Goal: Communication & Community: Participate in discussion

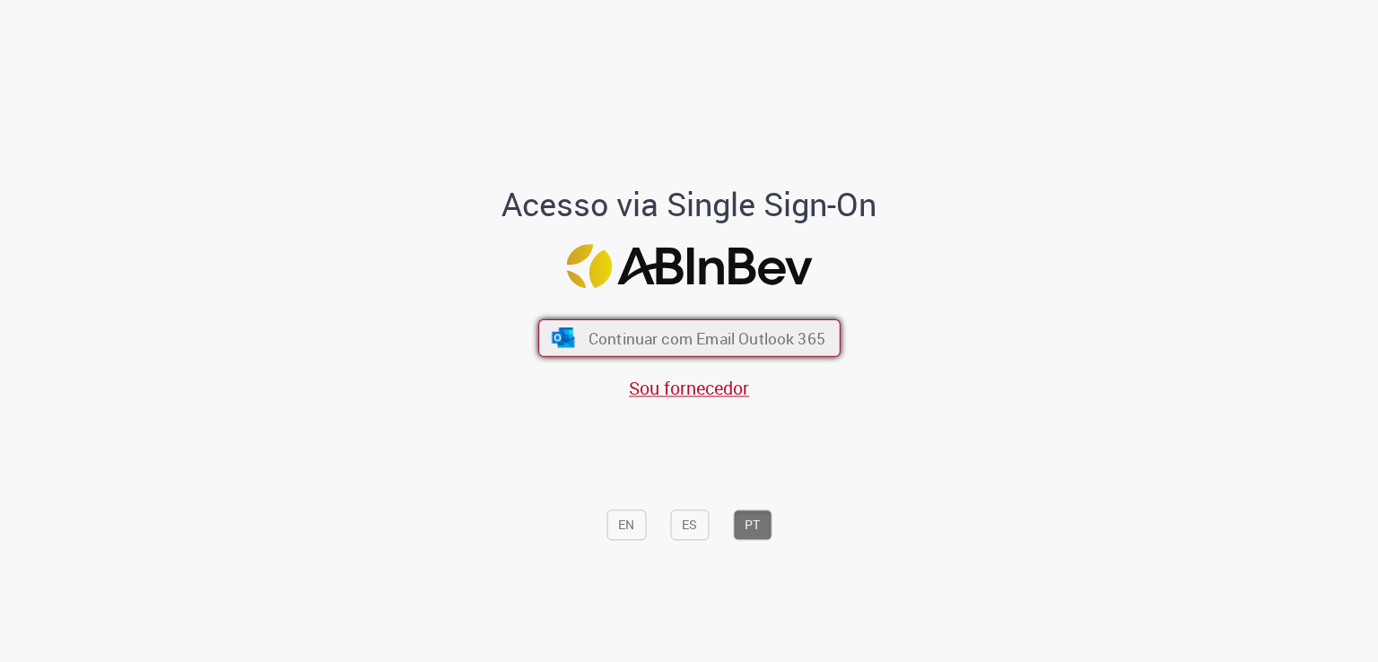
click at [660, 335] on span "Continuar com Email Outlook 365" at bounding box center [705, 338] width 237 height 21
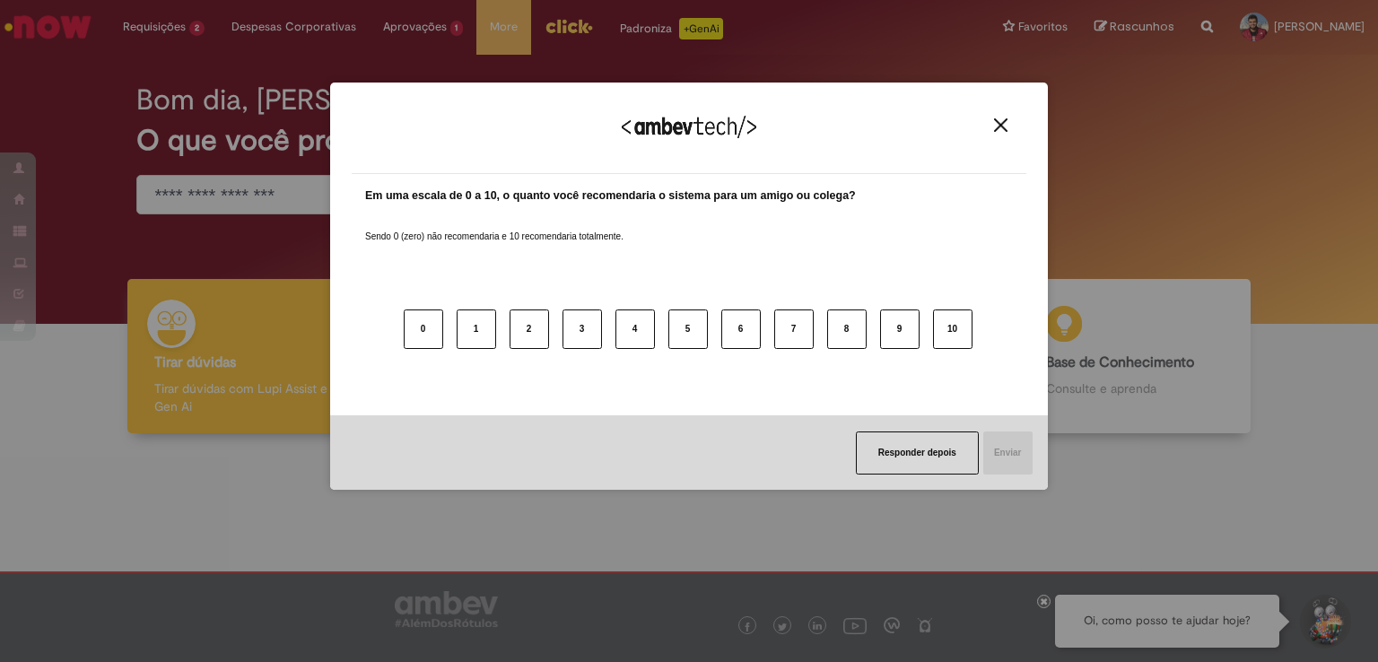
click at [1009, 121] on button "Close" at bounding box center [1000, 124] width 24 height 15
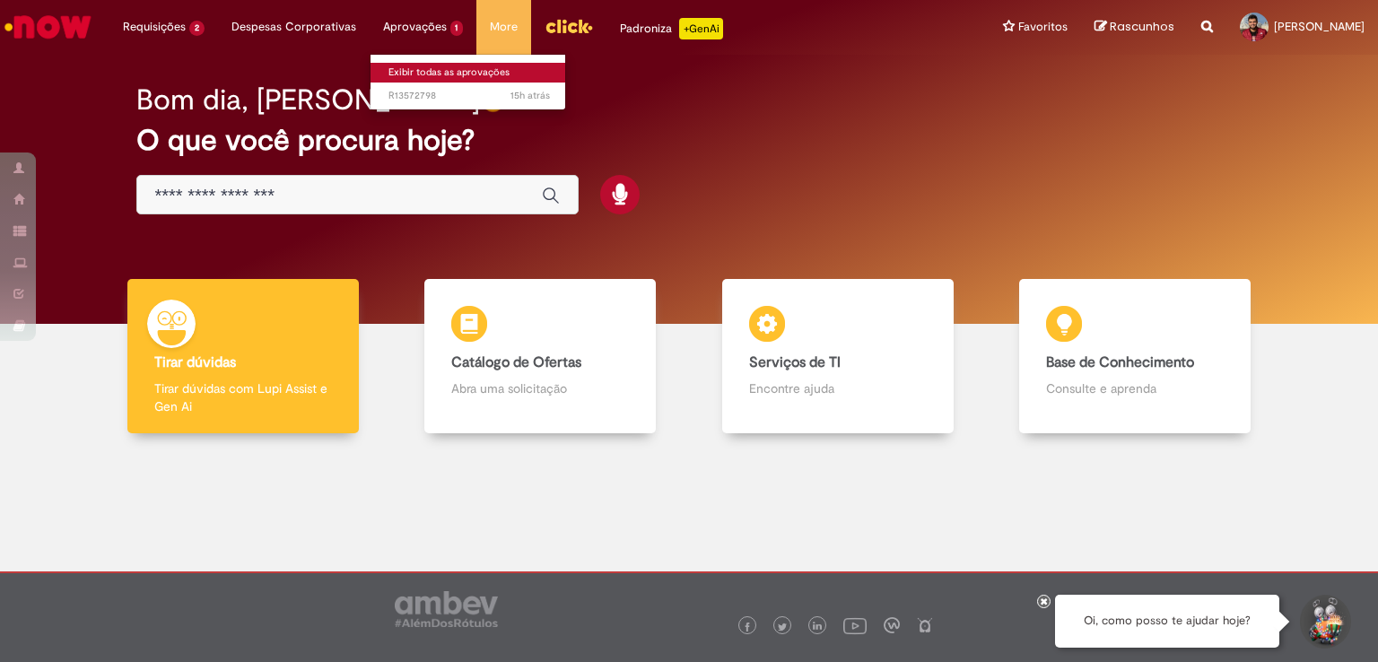
click at [410, 65] on link "Exibir todas as aprovações" at bounding box center [468, 73] width 197 height 20
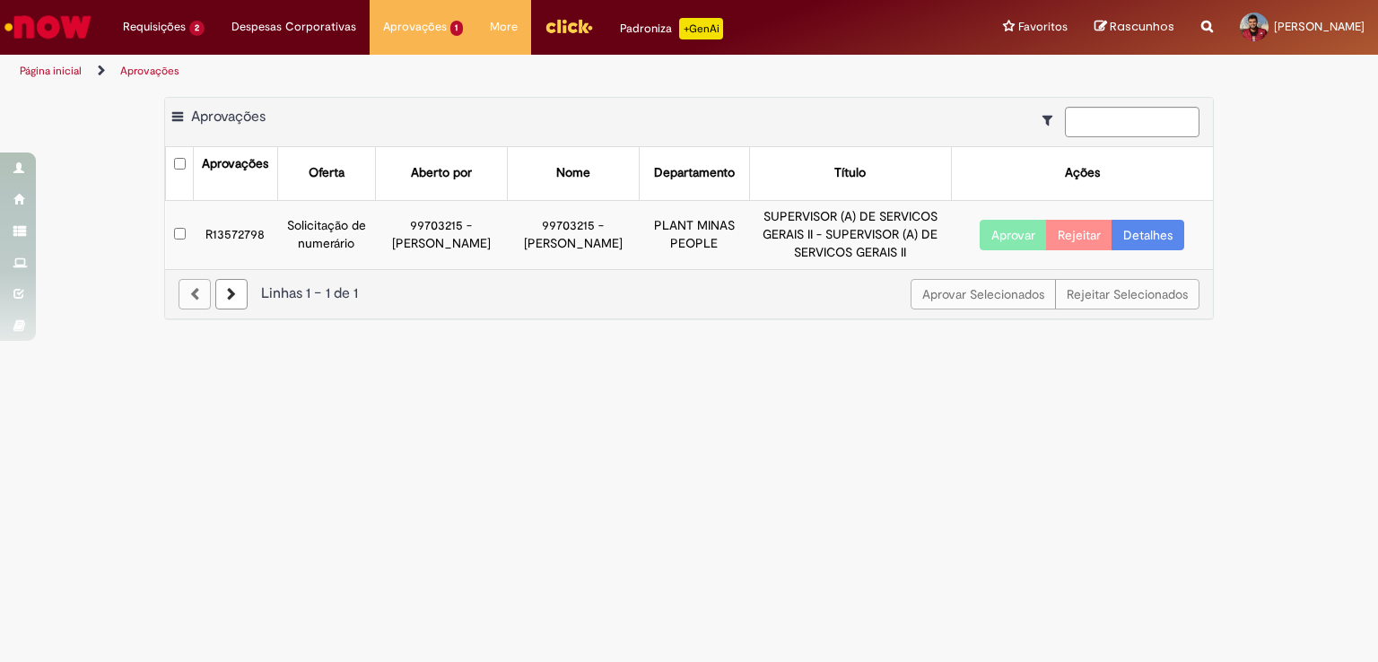
click at [1005, 242] on button "Aprovar" at bounding box center [1012, 235] width 67 height 30
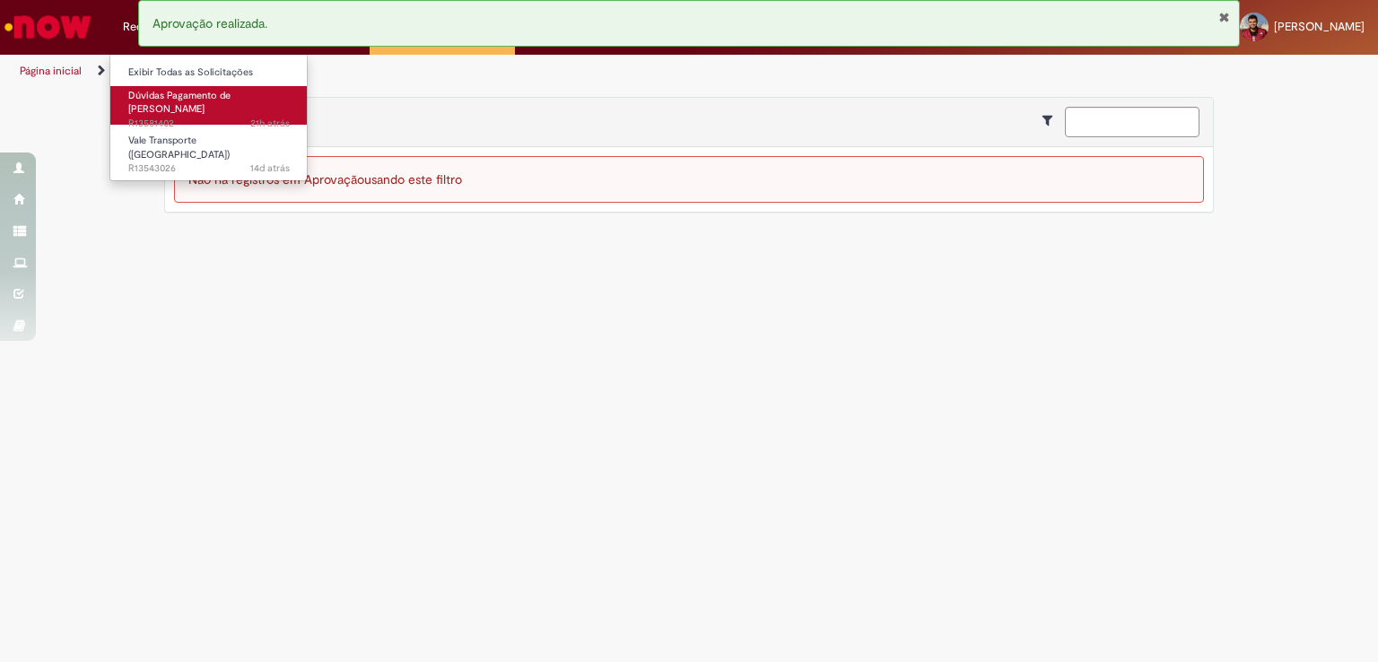
click at [152, 117] on span "21h atrás 21 horas atrás R13581402" at bounding box center [208, 124] width 161 height 14
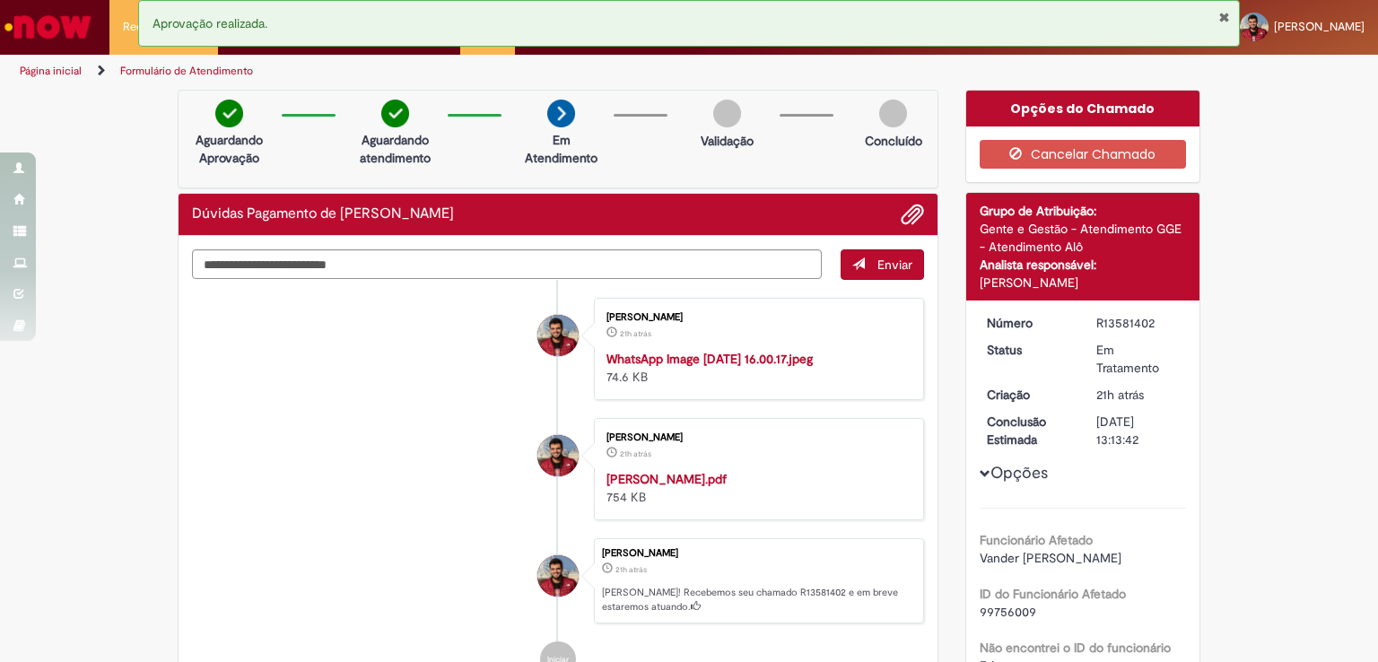
click at [1223, 17] on button "Fechar Notificação" at bounding box center [1224, 17] width 12 height 14
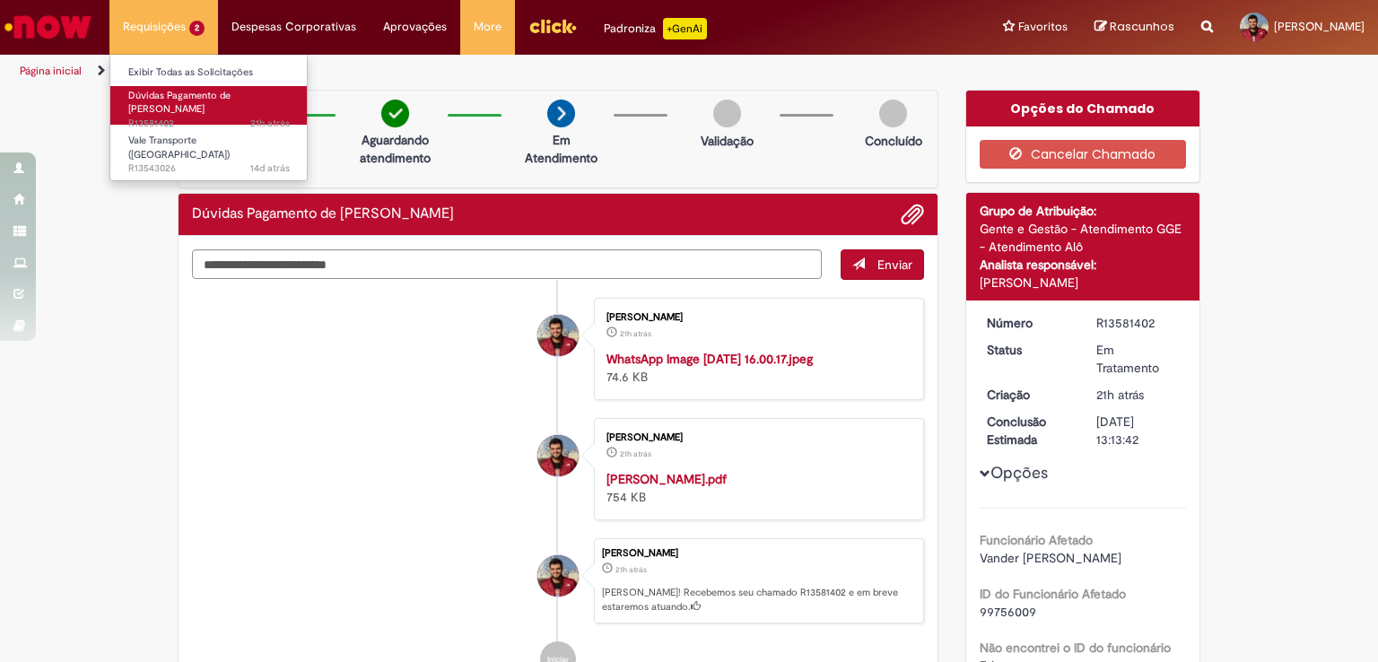
click at [201, 117] on span "21h atrás 21 horas atrás R13581402" at bounding box center [208, 124] width 161 height 14
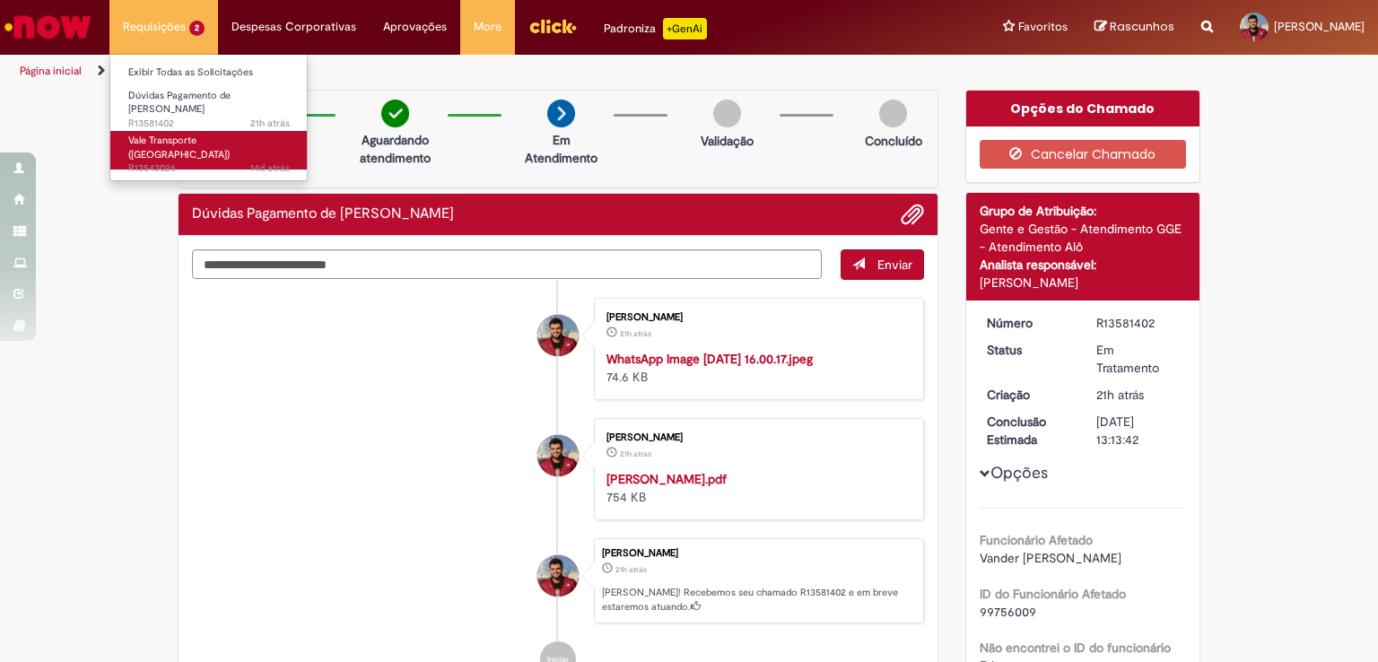
click at [187, 161] on span "14d atrás 14 dias atrás R13543026" at bounding box center [208, 168] width 161 height 14
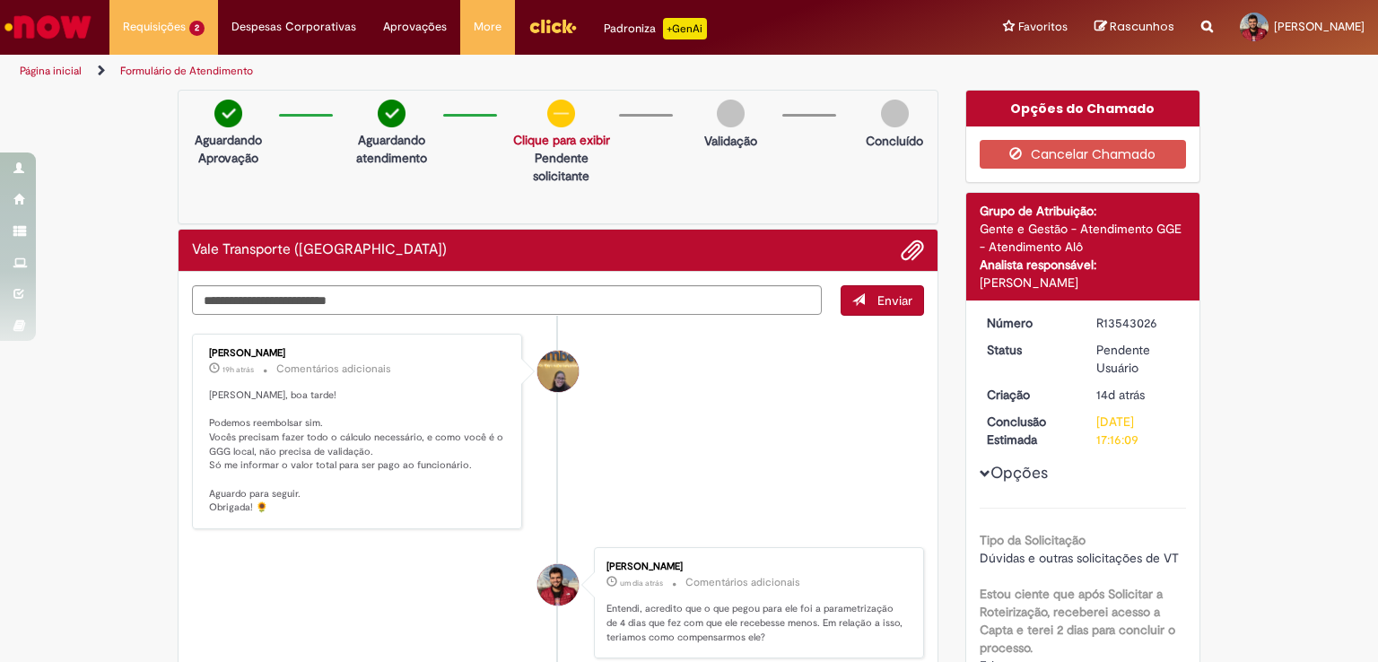
click at [321, 297] on textarea "Digite sua mensagem aqui..." at bounding box center [507, 300] width 630 height 30
type textarea "**********"
click at [867, 309] on button "Enviar" at bounding box center [881, 300] width 83 height 30
